Goal: Register for event/course

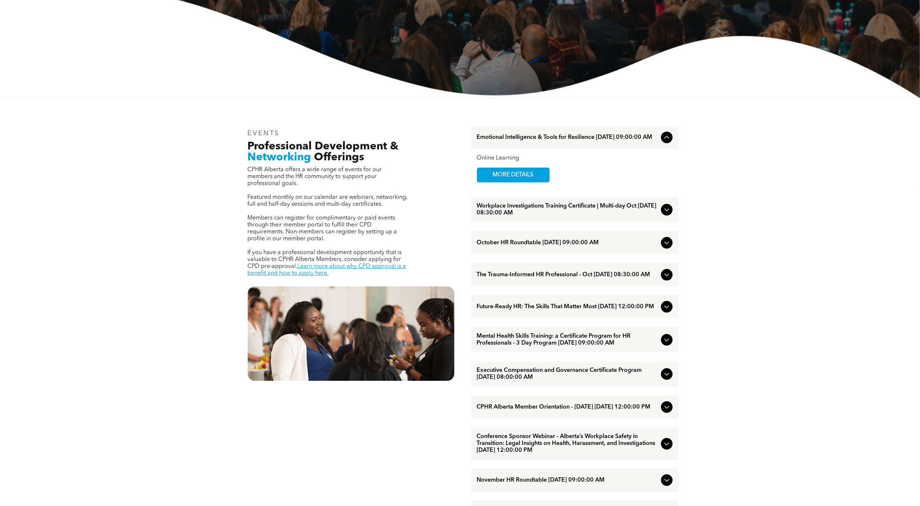
scroll to position [194, 0]
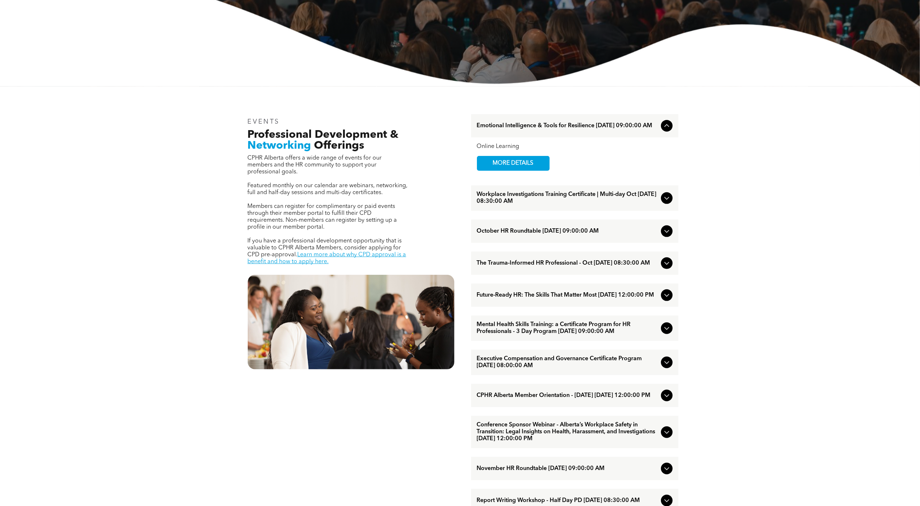
click at [670, 194] on div "Workplace Investigations Training Certificate | Multi-day Oct [DATE] 08:30:00 AM" at bounding box center [574, 197] width 207 height 25
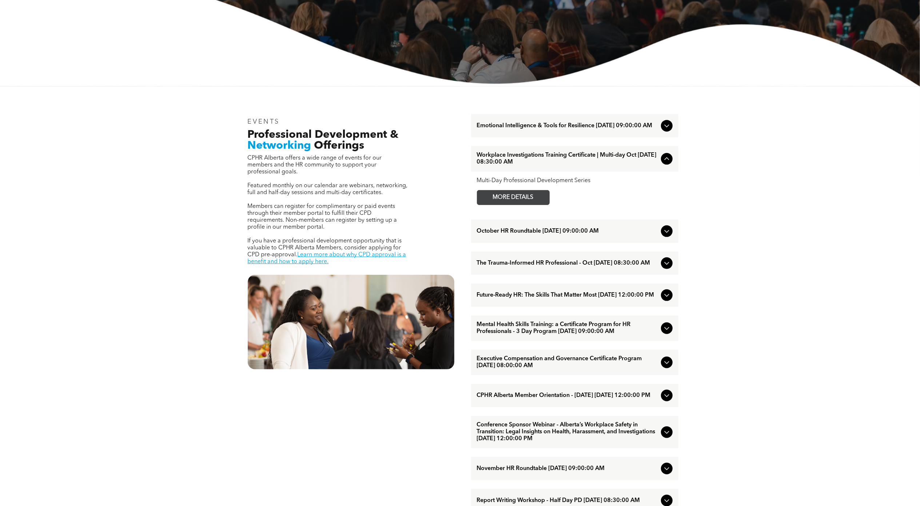
click at [528, 200] on span "MORE DETAILS" at bounding box center [512, 198] width 57 height 14
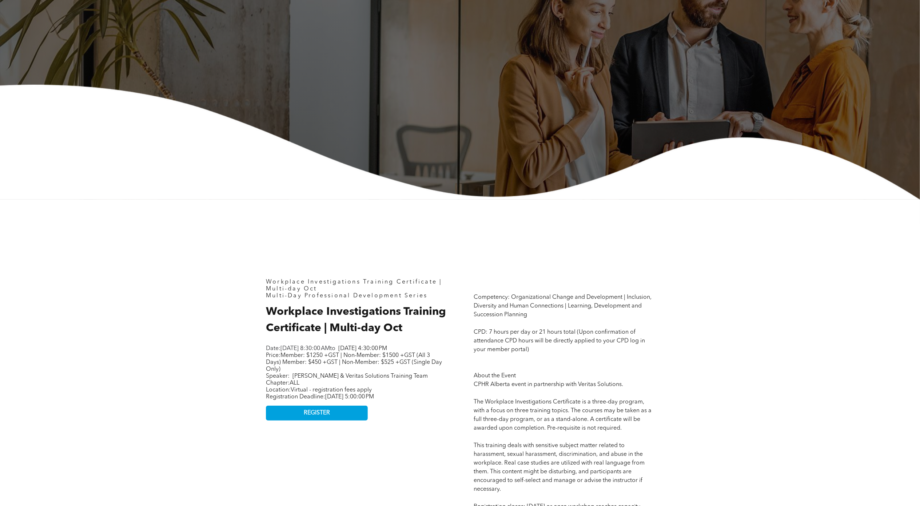
scroll to position [145, 0]
